Goal: Task Accomplishment & Management: Use online tool/utility

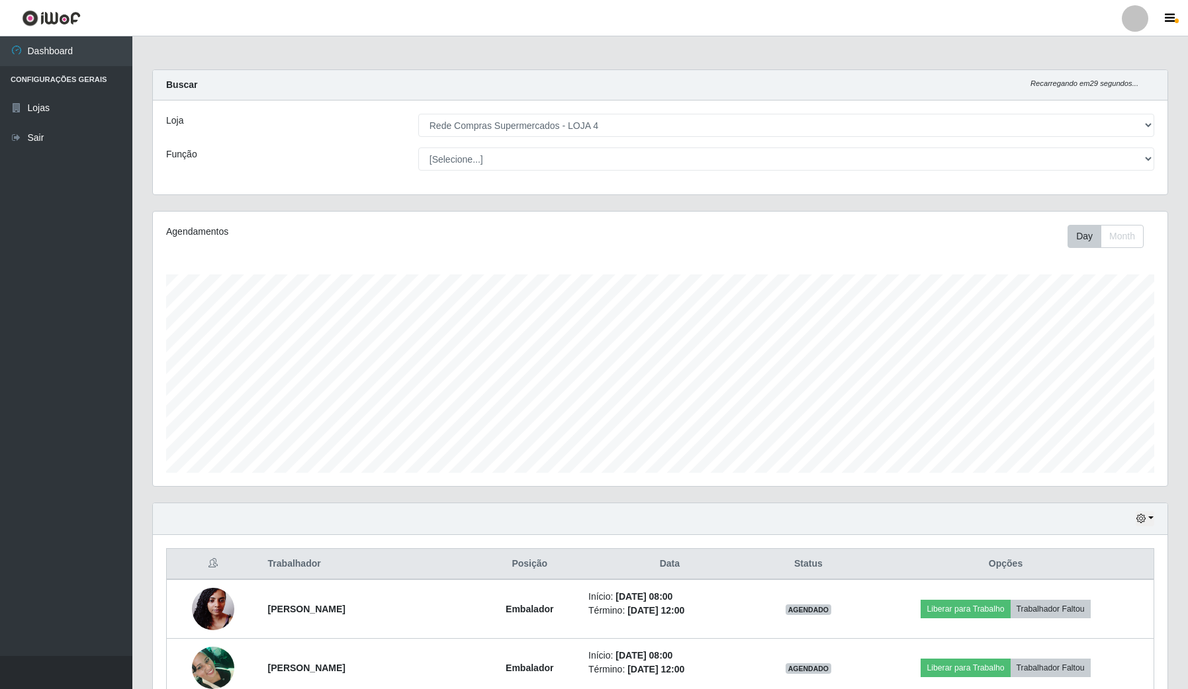
select select "159"
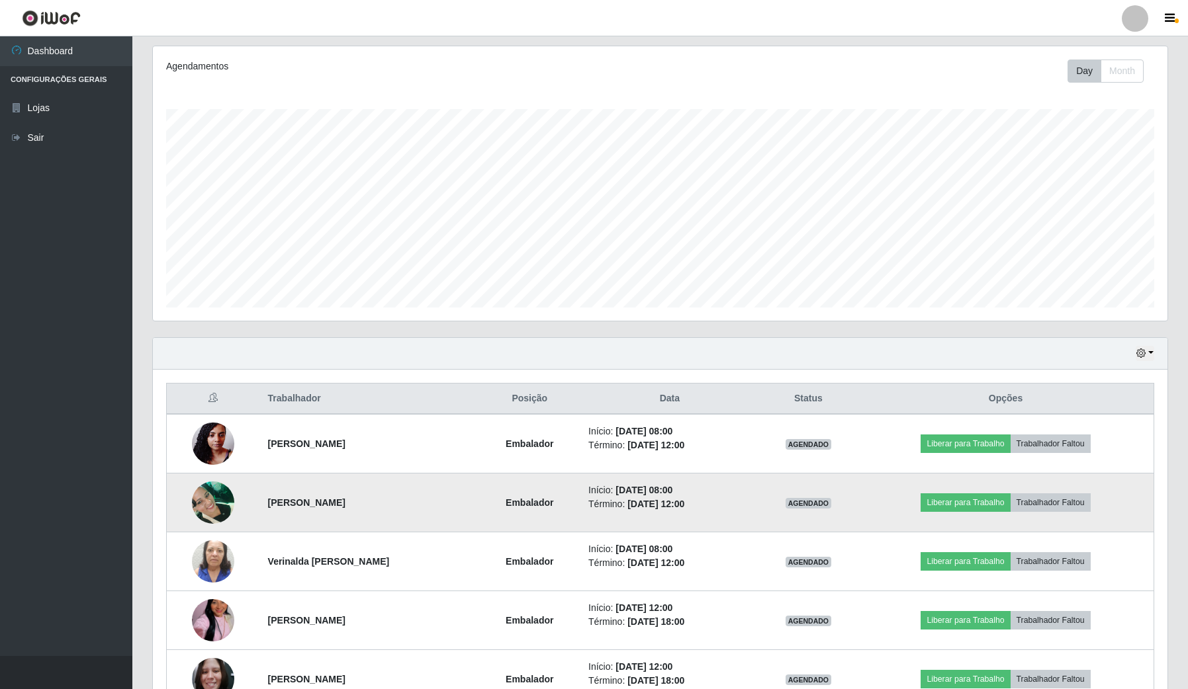
scroll to position [275, 1014]
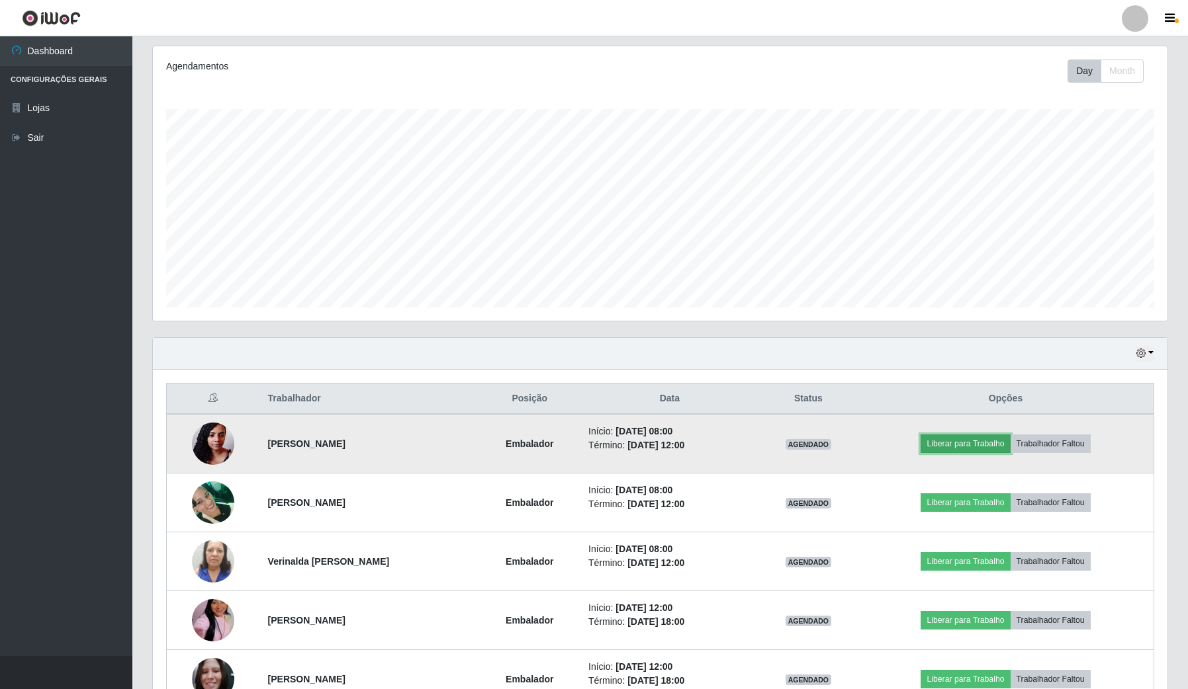
click at [940, 438] on button "Liberar para Trabalho" at bounding box center [964, 444] width 89 height 19
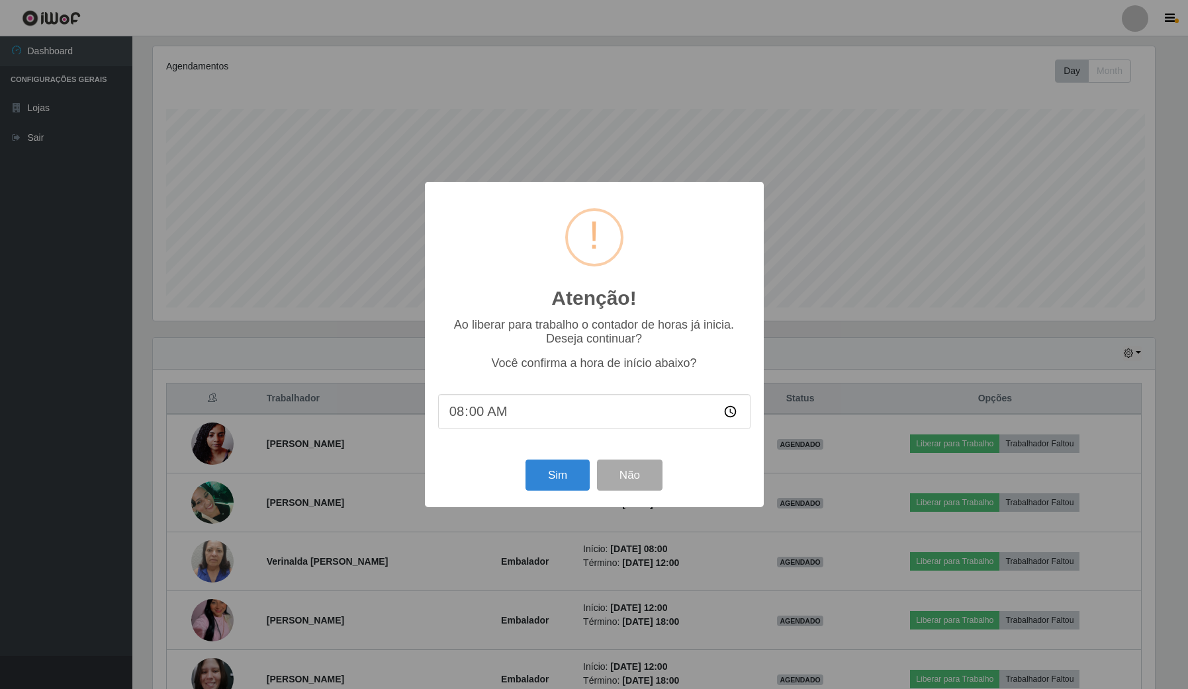
scroll to position [275, 1004]
drag, startPoint x: 546, startPoint y: 442, endPoint x: 547, endPoint y: 462, distance: 19.9
click at [546, 455] on div "Atenção! × Ao liberar para trabalho o contador de horas já inicia. Deseja conti…" at bounding box center [595, 345] width 339 height 326
click at [547, 468] on button "Sim" at bounding box center [559, 475] width 64 height 31
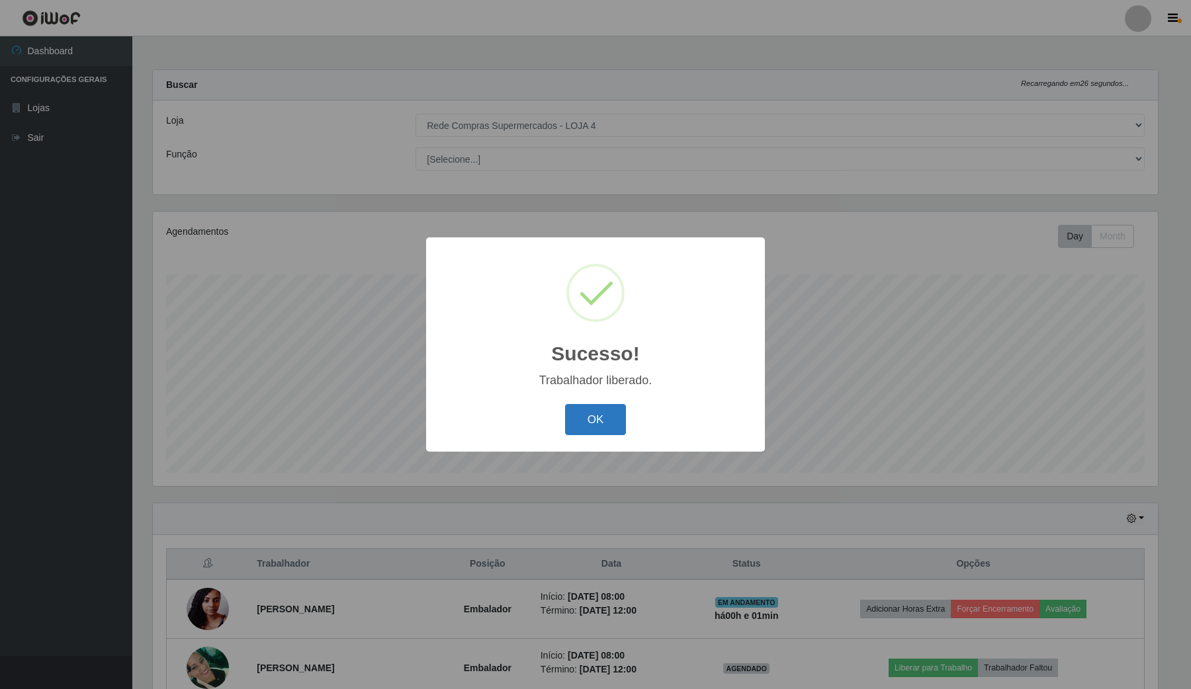
click at [591, 424] on button "OK" at bounding box center [596, 419] width 62 height 31
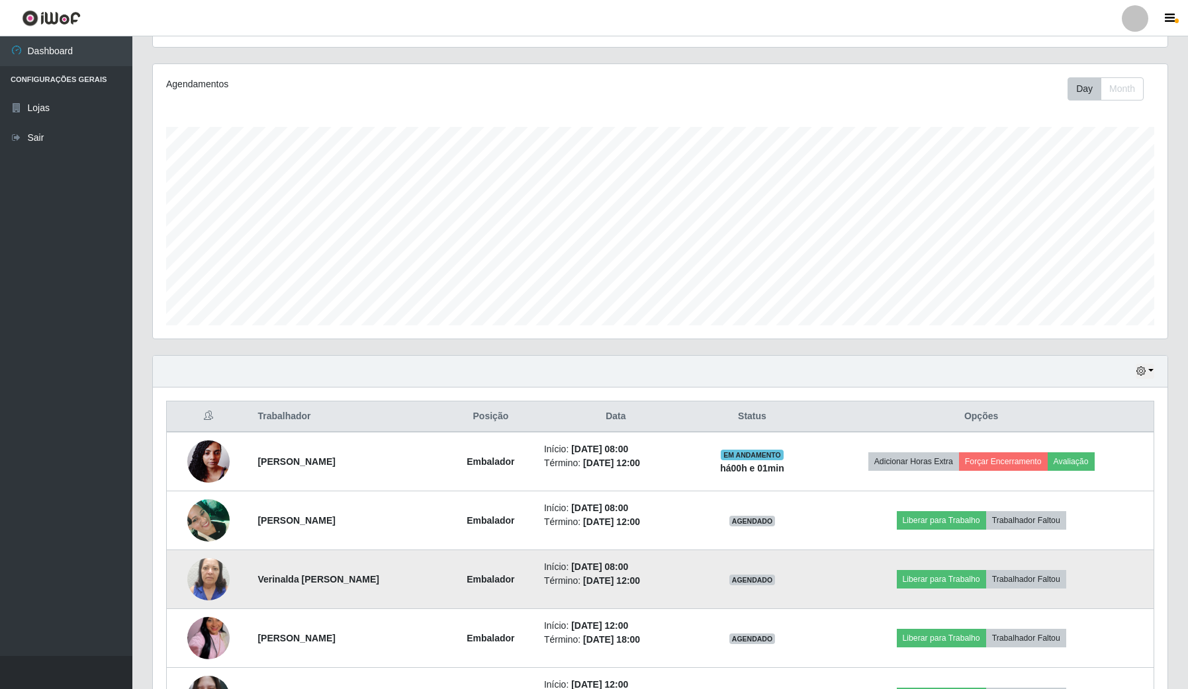
scroll to position [165, 0]
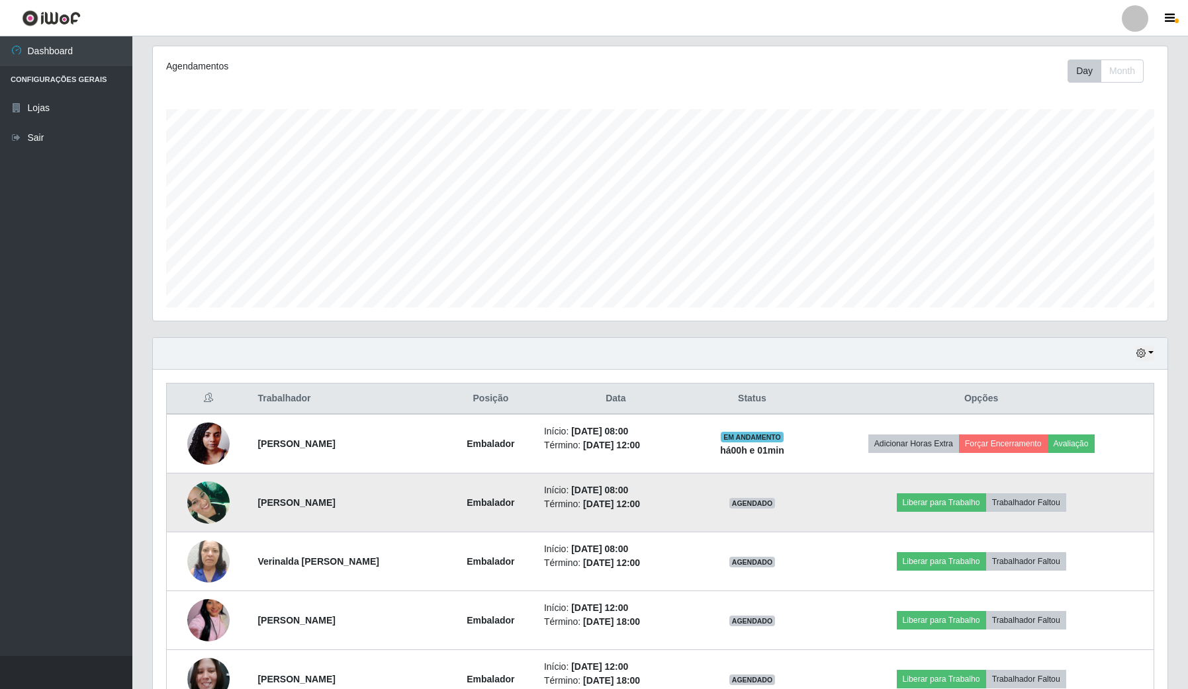
click at [957, 493] on td "Liberar para Trabalho Trabalhador Faltou" at bounding box center [980, 503] width 345 height 59
click at [957, 498] on button "Liberar para Trabalho" at bounding box center [940, 503] width 89 height 19
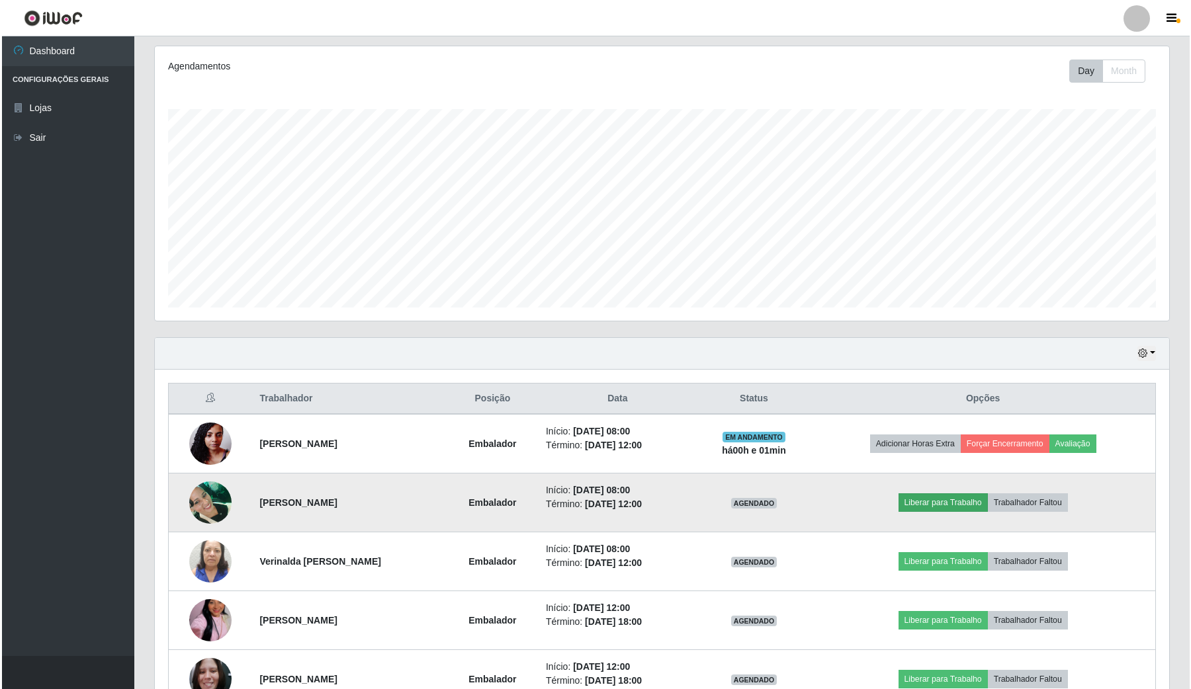
scroll to position [275, 1004]
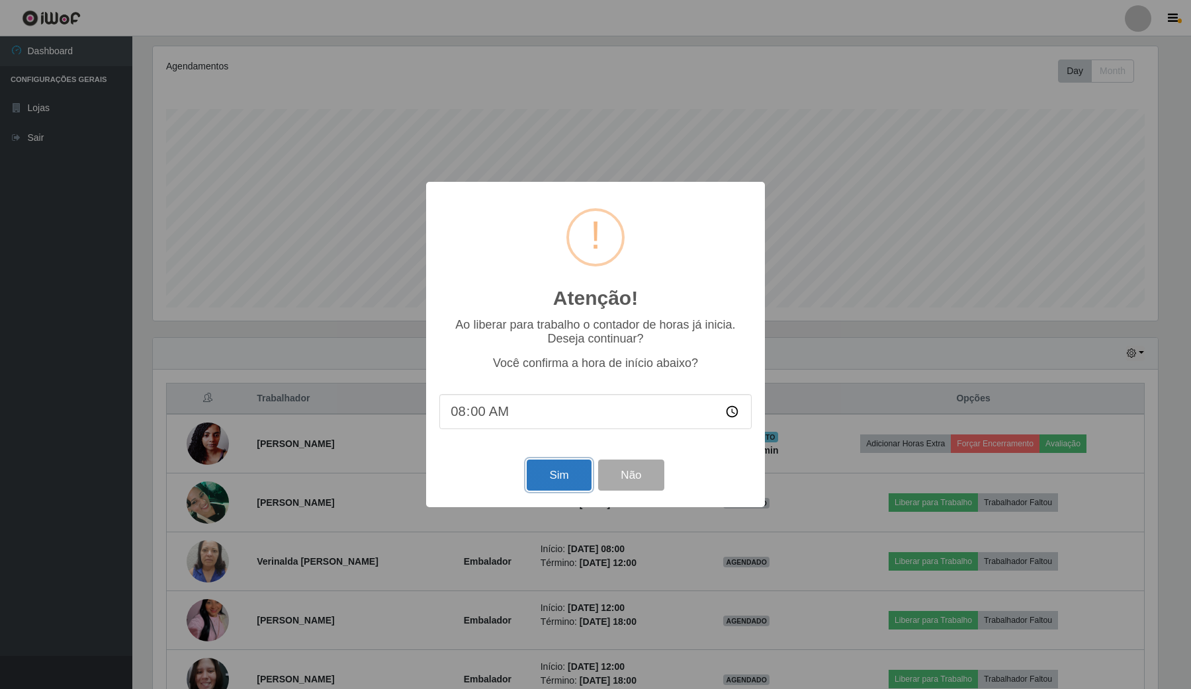
click at [556, 466] on button "Sim" at bounding box center [559, 475] width 64 height 31
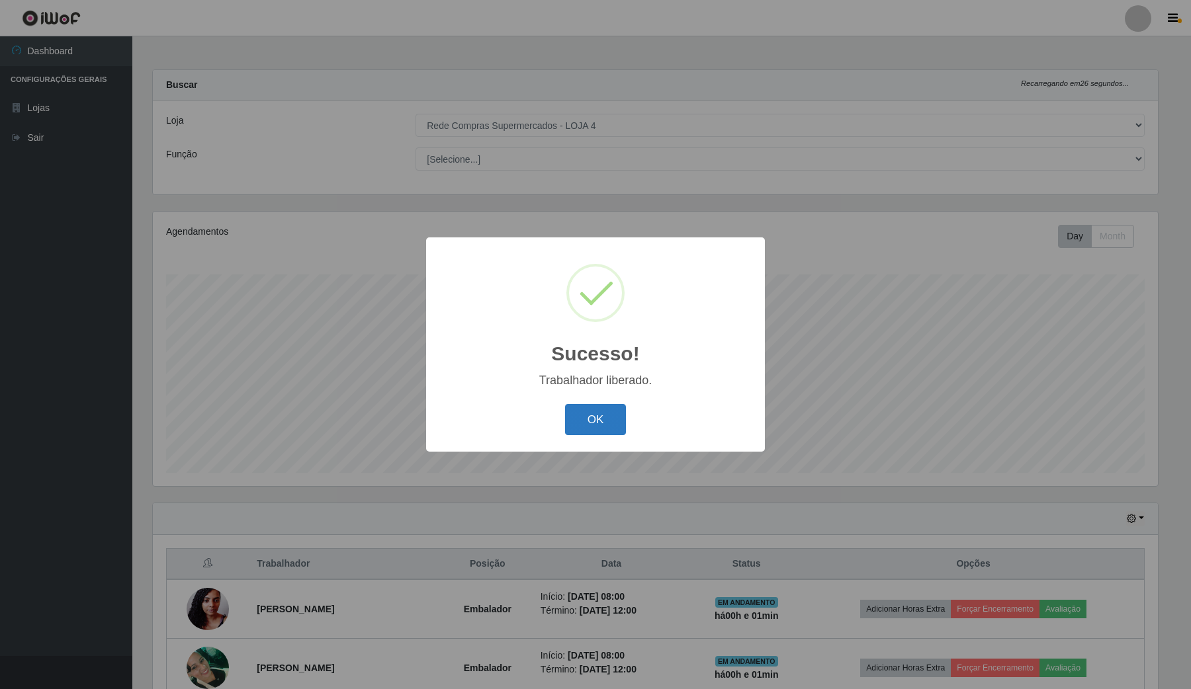
click at [596, 412] on button "OK" at bounding box center [596, 419] width 62 height 31
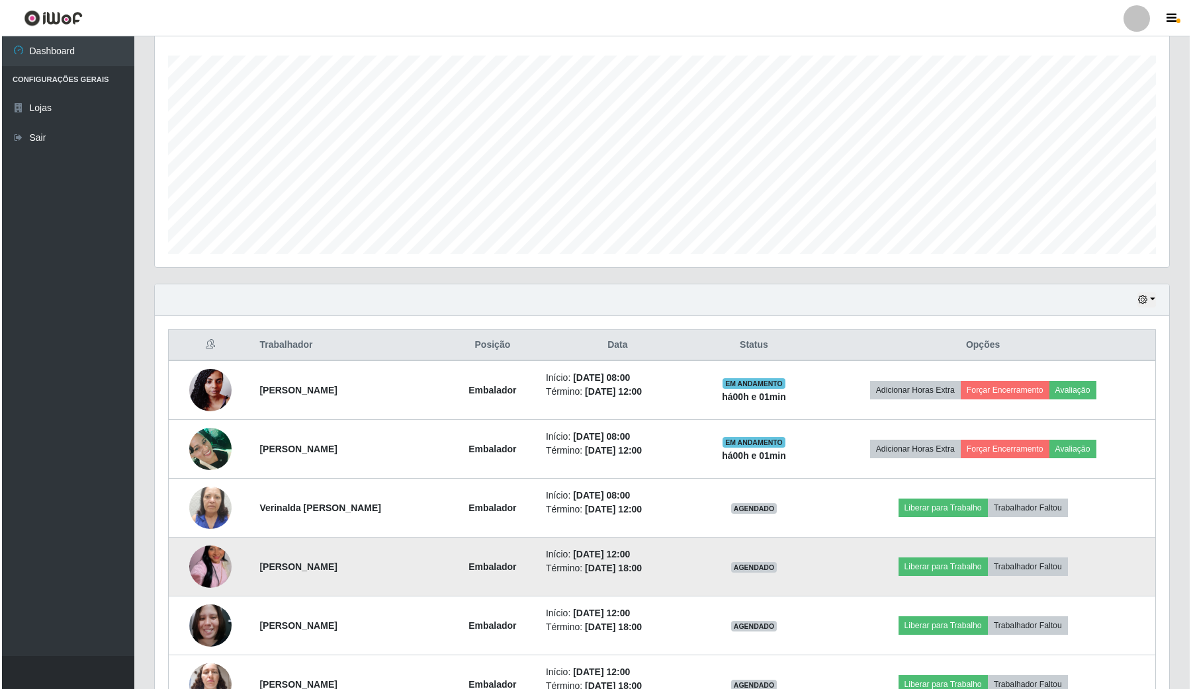
scroll to position [248, 0]
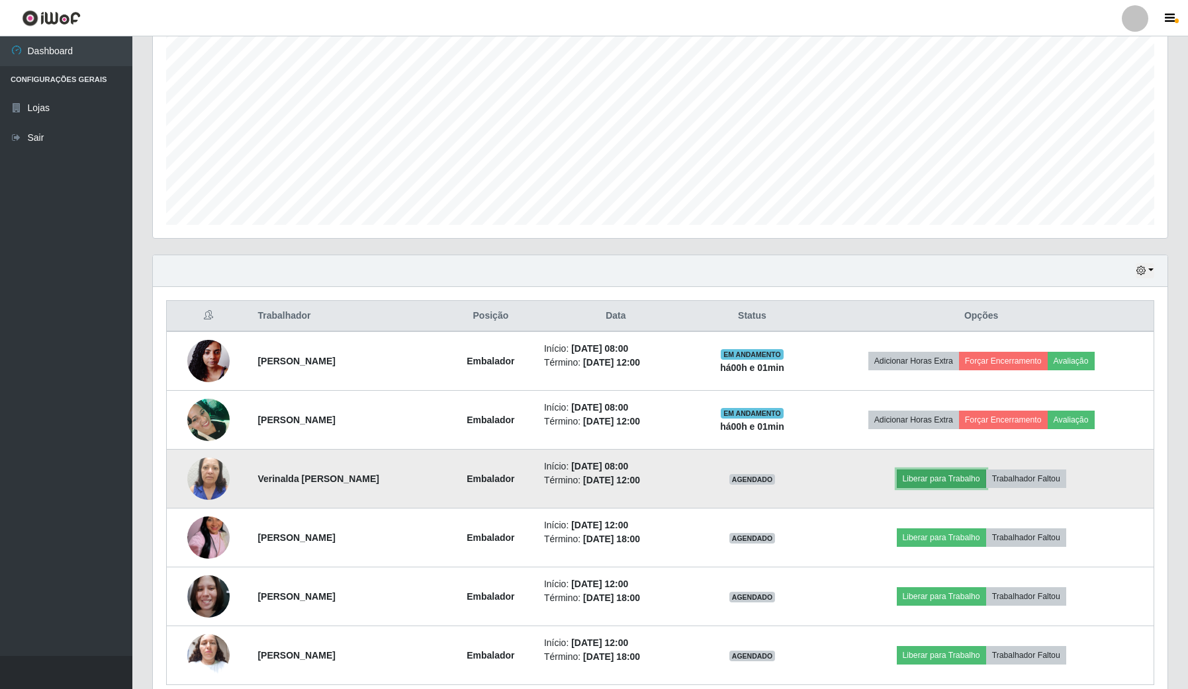
click at [953, 484] on button "Liberar para Trabalho" at bounding box center [940, 479] width 89 height 19
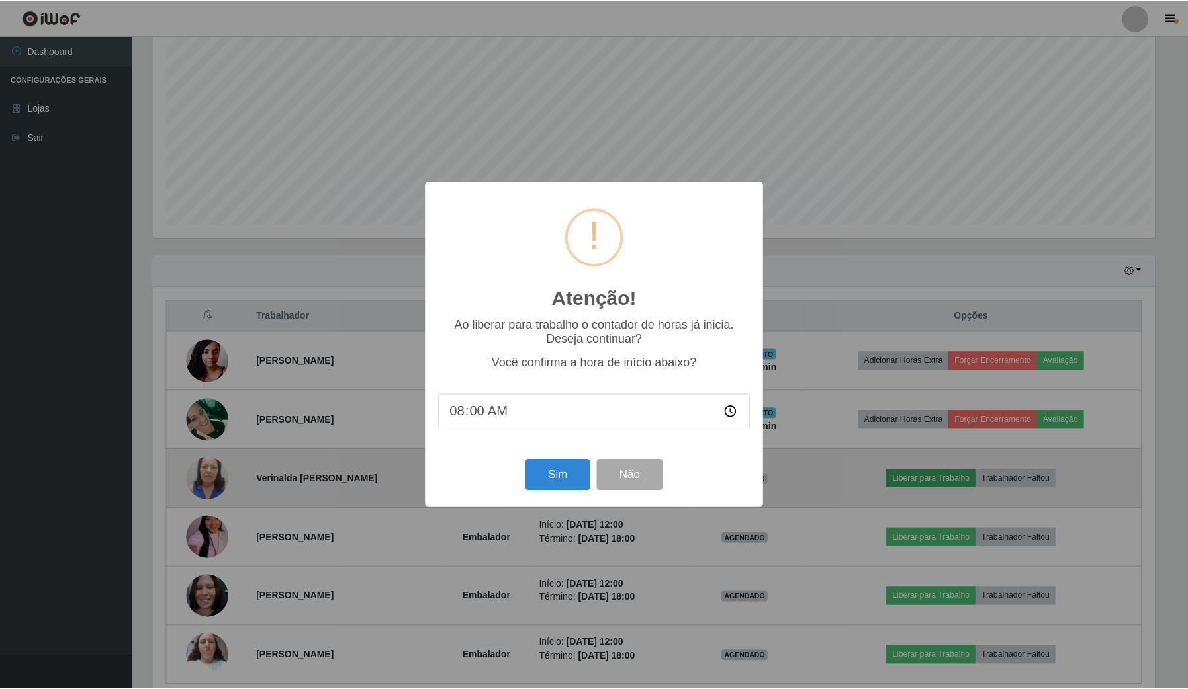
scroll to position [275, 1004]
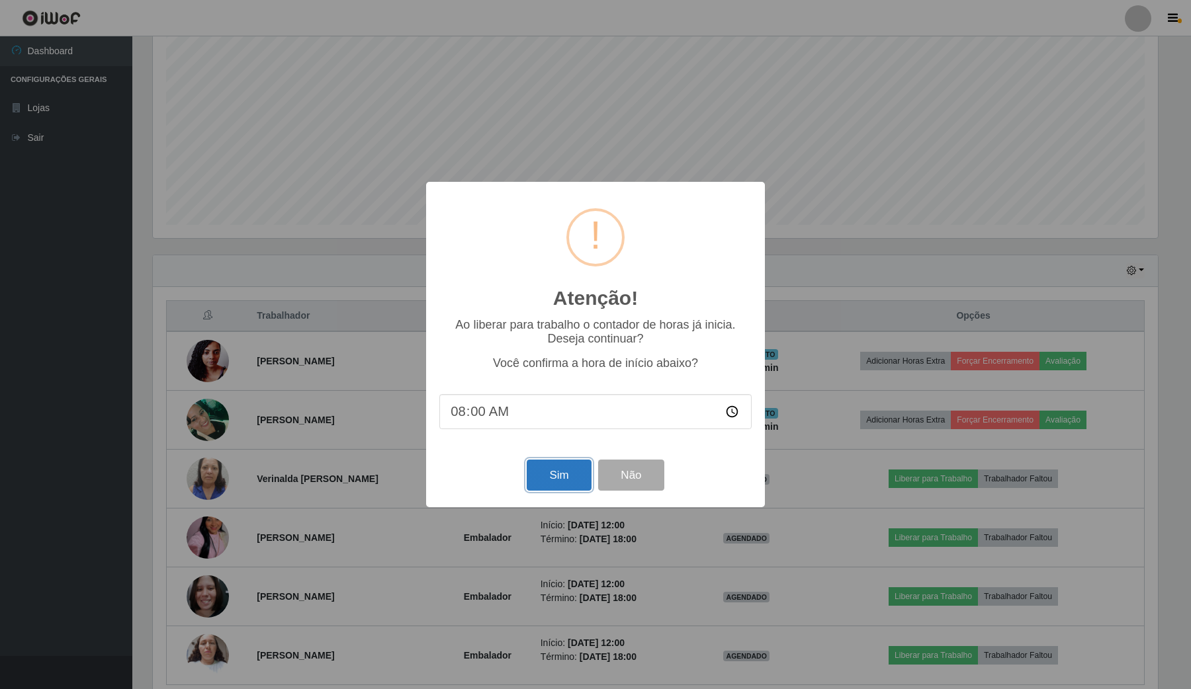
click at [553, 468] on button "Sim" at bounding box center [559, 475] width 64 height 31
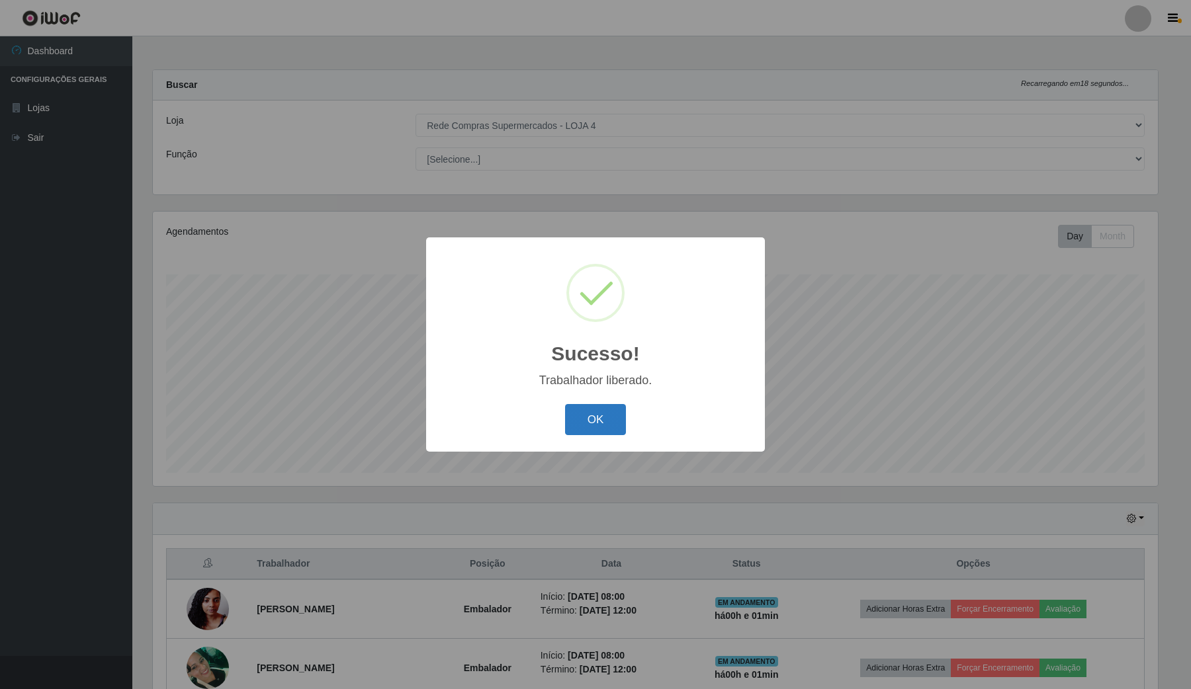
click at [606, 406] on button "OK" at bounding box center [596, 419] width 62 height 31
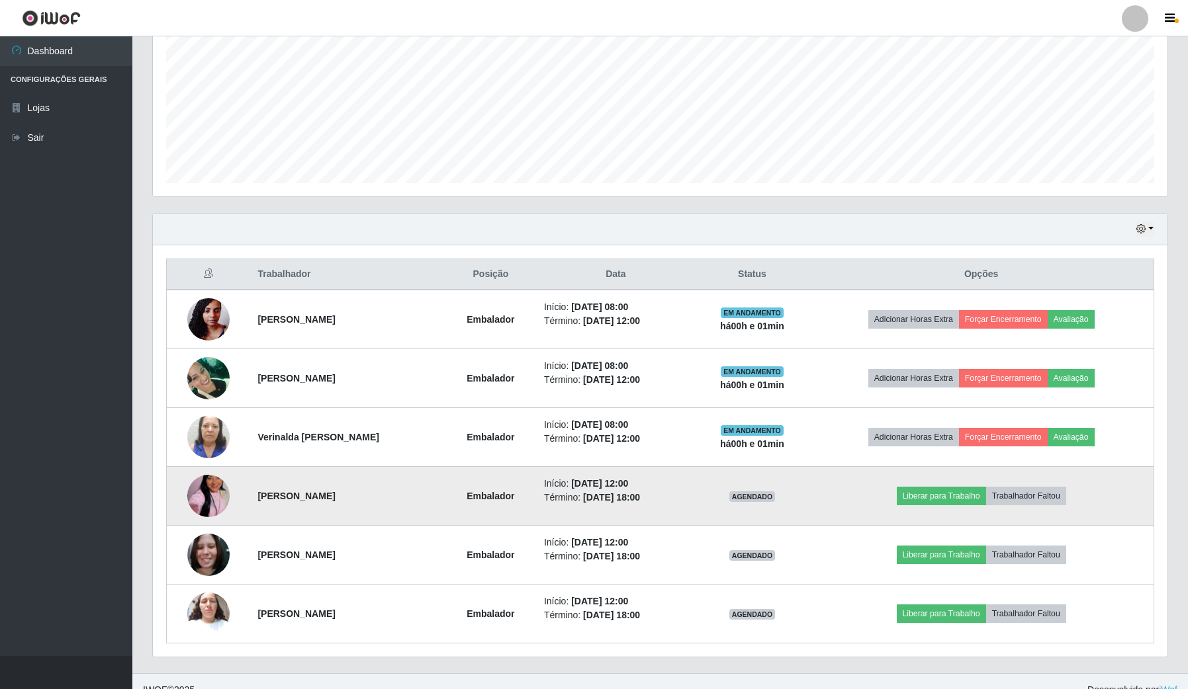
scroll to position [309, 0]
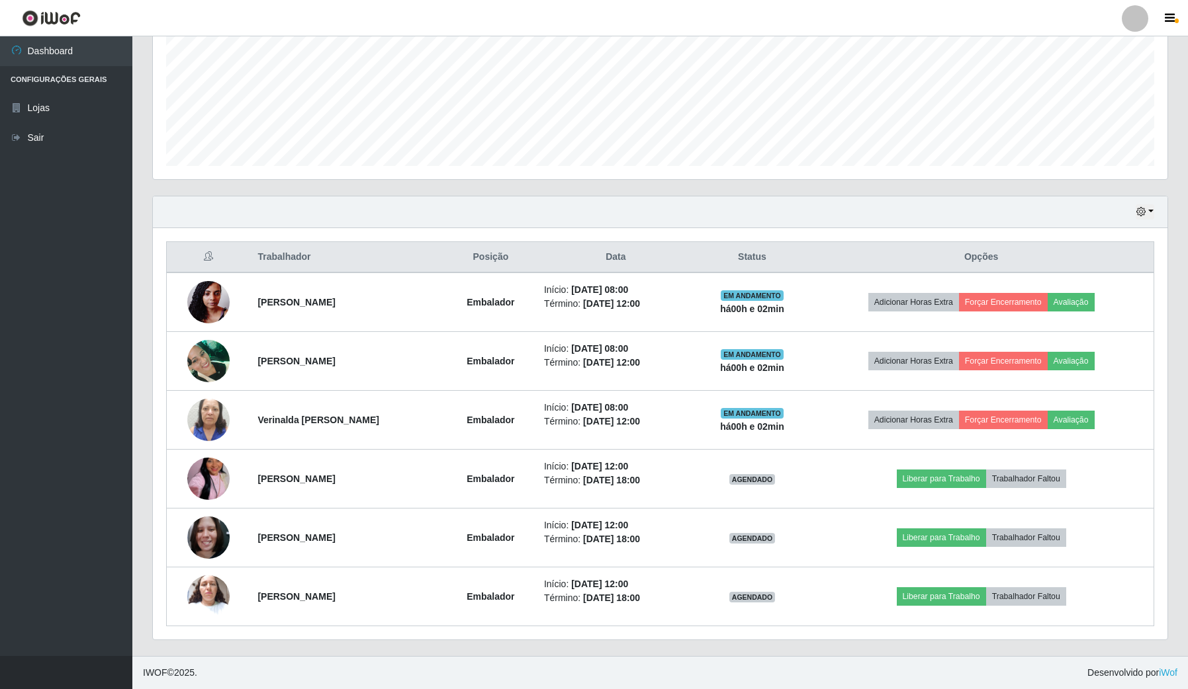
click at [961, 179] on div "Agendamentos Day Month 23/09 Agendamentos 12" at bounding box center [660, 42] width 1016 height 276
click at [146, 689] on footer "IWOF © 2025 . Desenvolvido por iWof" at bounding box center [659, 672] width 1055 height 33
